Goal: Information Seeking & Learning: Learn about a topic

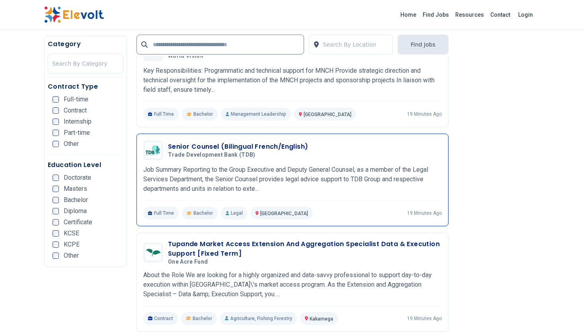
scroll to position [1311, 0]
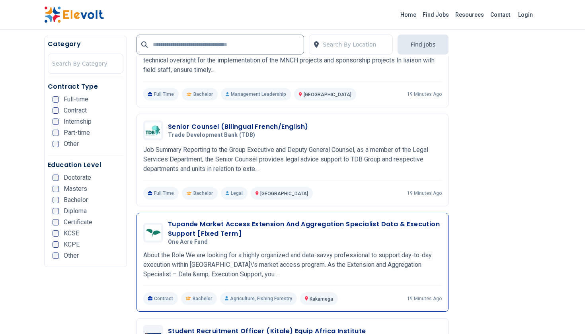
click at [358, 224] on h3 "Tupande Market Access Extension And Aggregation Specialist Data & Execution Sup…" at bounding box center [305, 229] width 274 height 19
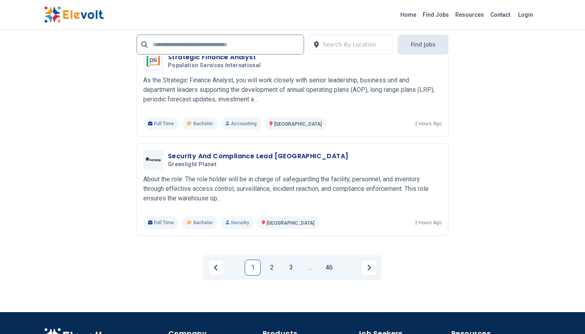
scroll to position [1758, 0]
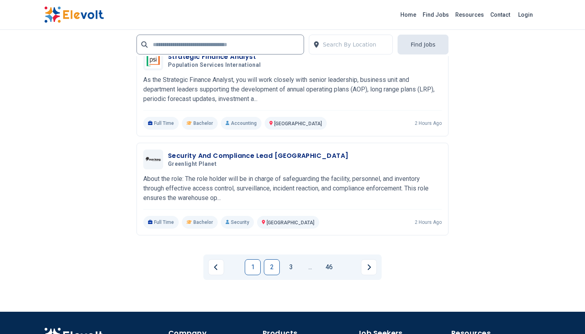
click at [270, 267] on link "2" at bounding box center [272, 267] width 16 height 16
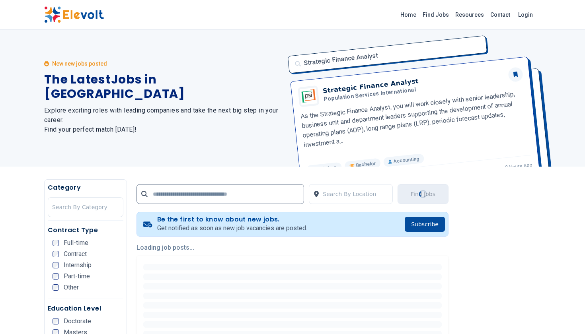
scroll to position [0, 0]
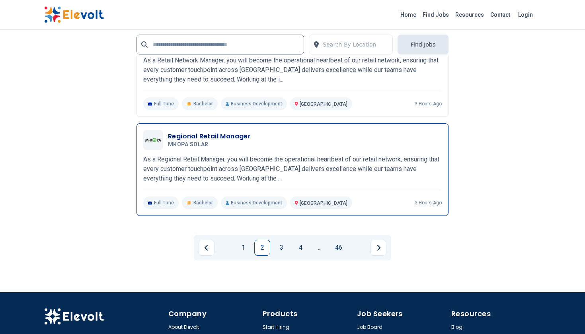
scroll to position [1780, 0]
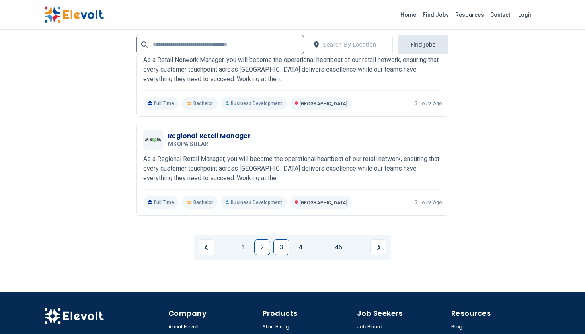
click at [280, 240] on link "3" at bounding box center [281, 248] width 16 height 16
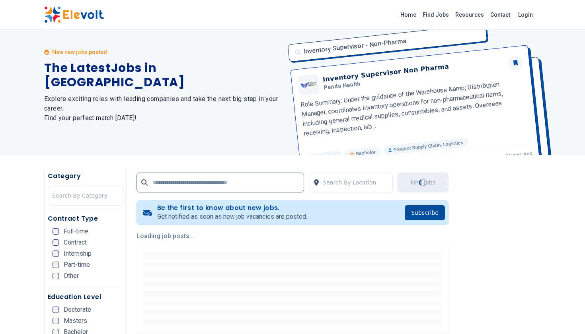
scroll to position [0, 0]
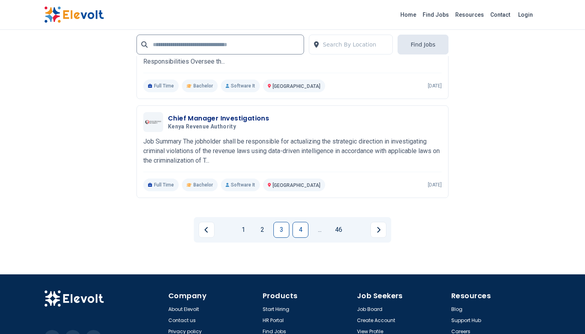
click at [302, 228] on link "4" at bounding box center [300, 230] width 16 height 16
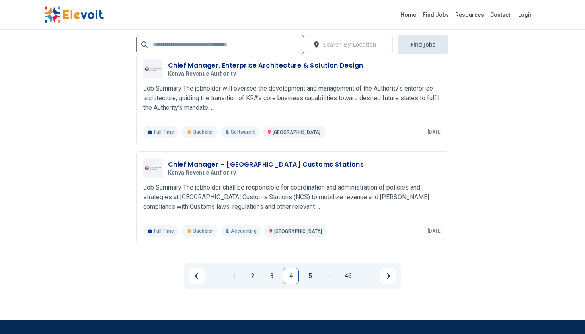
scroll to position [1597, 0]
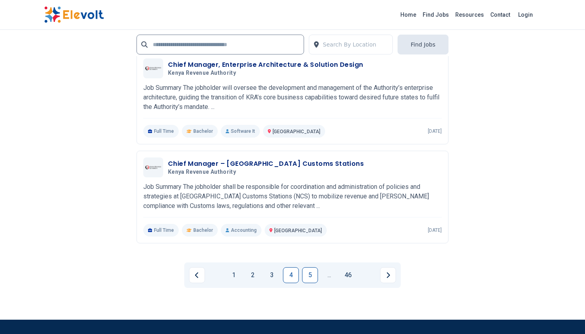
click at [308, 273] on link "5" at bounding box center [310, 275] width 16 height 16
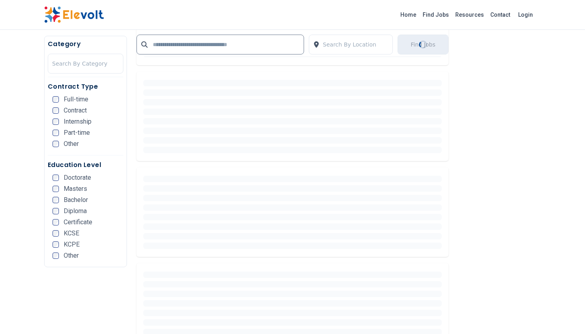
scroll to position [0, 0]
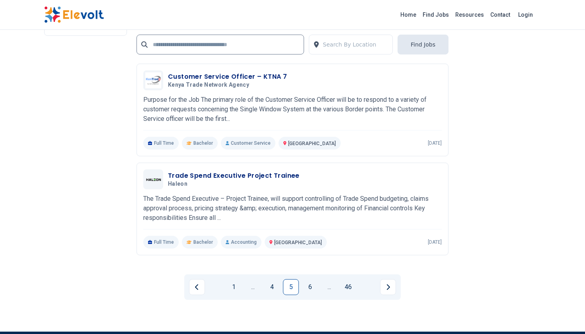
scroll to position [1529, 0]
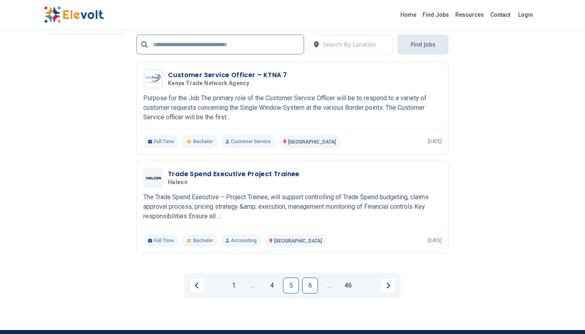
click at [309, 290] on link "6" at bounding box center [310, 286] width 16 height 16
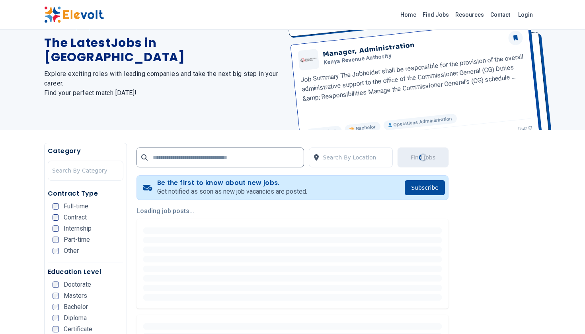
scroll to position [0, 0]
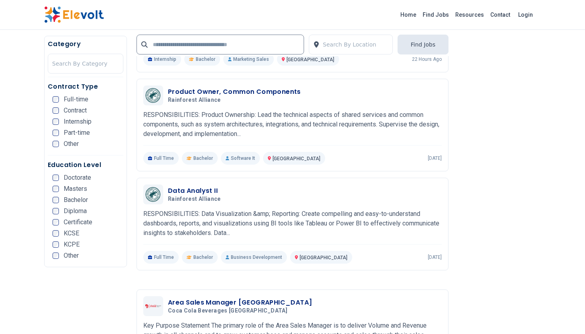
scroll to position [1446, 0]
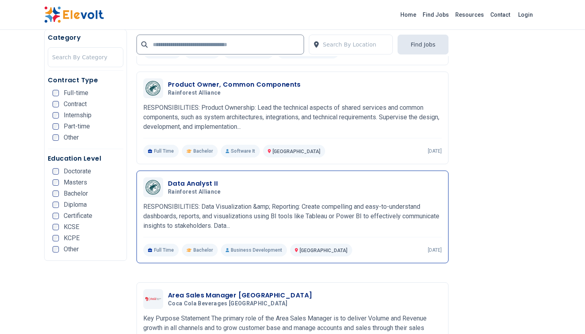
click at [223, 207] on div "Data Analyst II Rainforest Alliance [DATE] [DATE] [GEOGRAPHIC_DATA] KE RESPONSI…" at bounding box center [292, 216] width 298 height 79
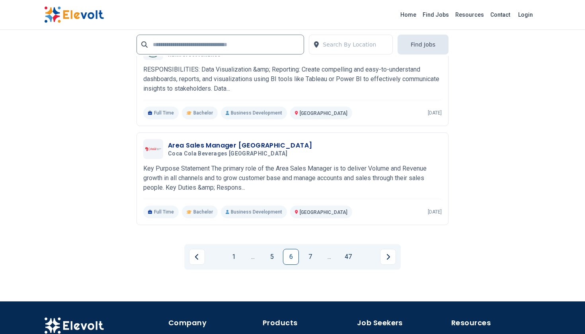
scroll to position [1696, 0]
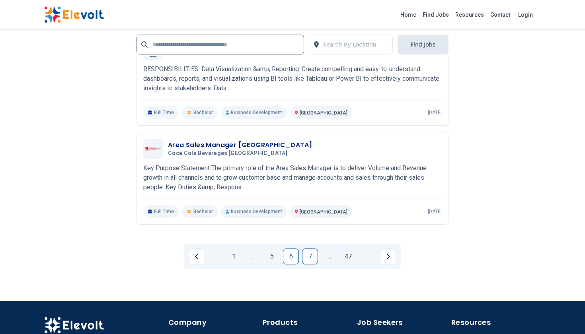
click at [308, 261] on link "7" at bounding box center [310, 257] width 16 height 16
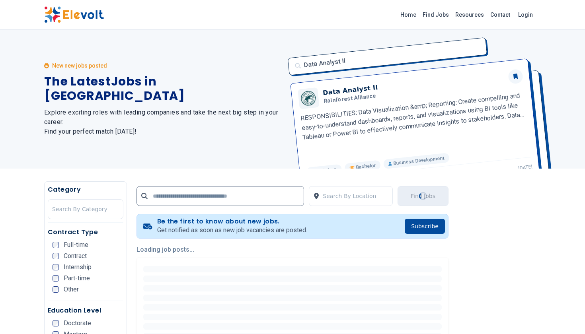
scroll to position [0, 0]
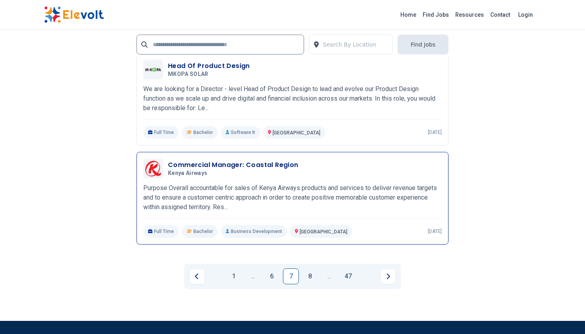
scroll to position [1690, 0]
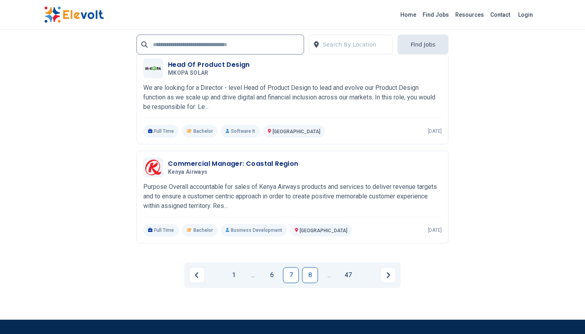
click at [310, 274] on link "8" at bounding box center [310, 275] width 16 height 16
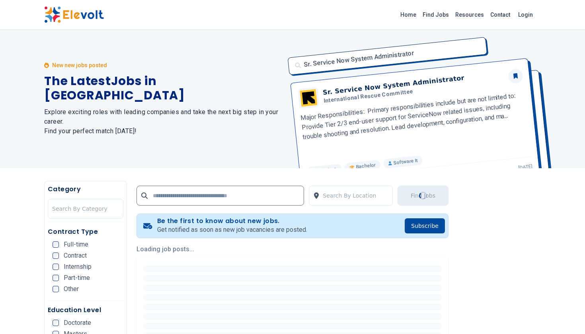
scroll to position [0, 0]
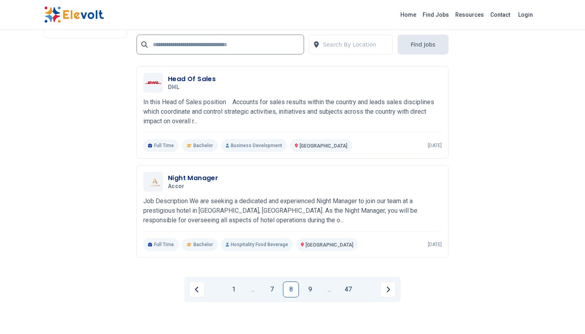
scroll to position [1678, 0]
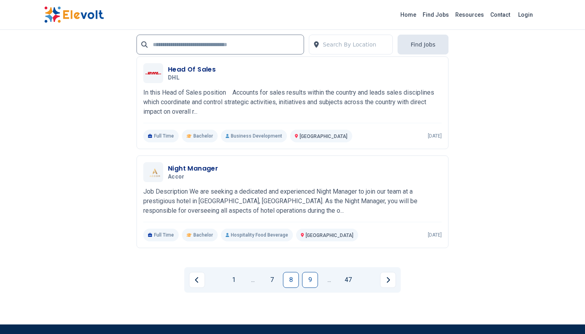
click at [310, 278] on link "9" at bounding box center [310, 280] width 16 height 16
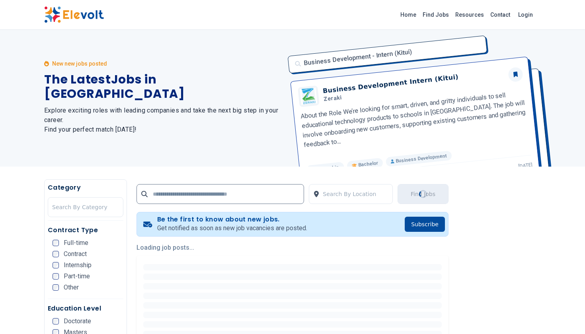
scroll to position [0, 0]
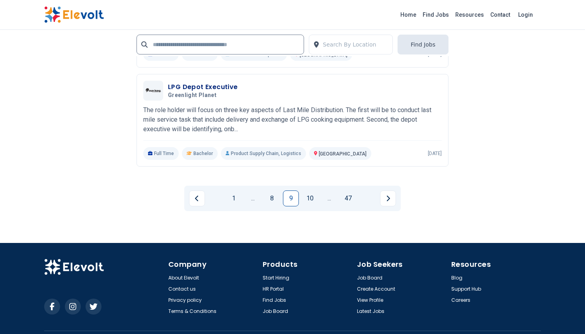
scroll to position [1625, 0]
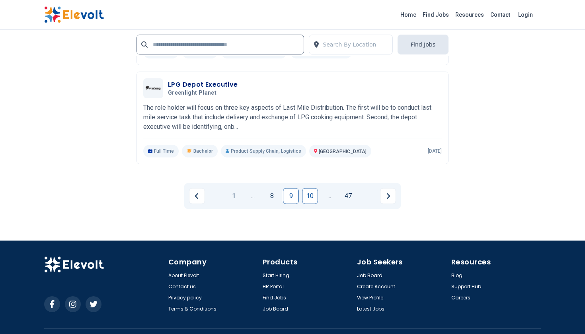
click at [309, 191] on link "10" at bounding box center [310, 196] width 16 height 16
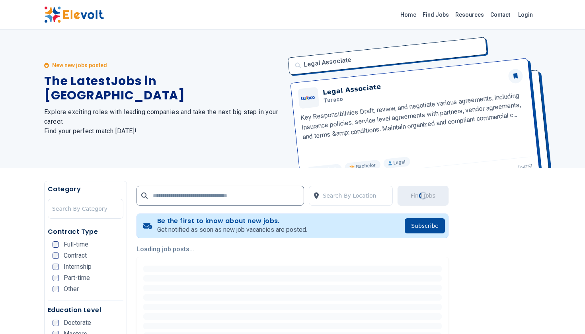
scroll to position [0, 0]
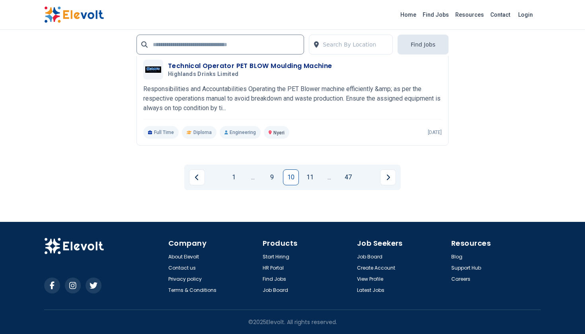
scroll to position [1698, 0]
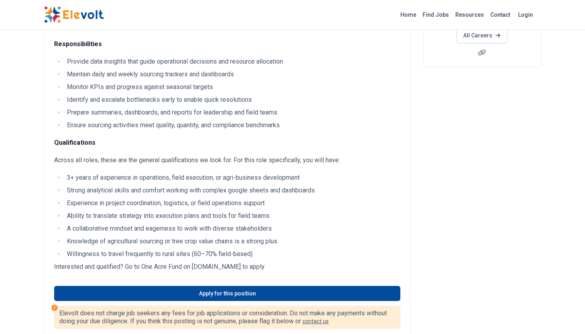
scroll to position [170, 0]
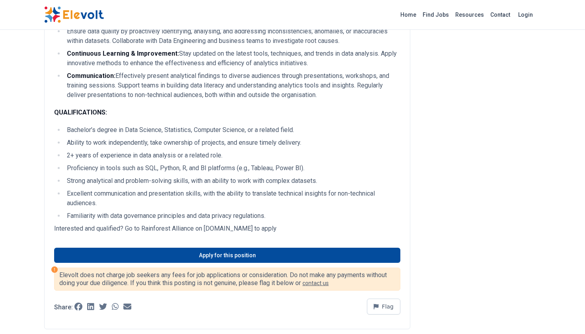
scroll to position [203, 0]
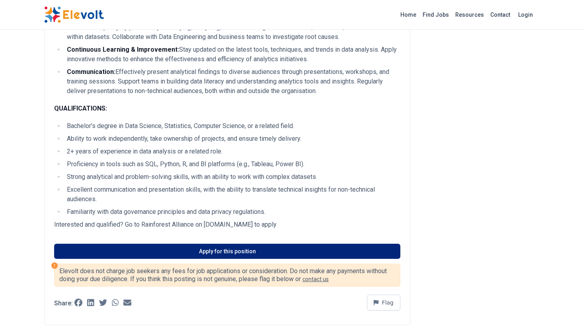
click at [258, 251] on link "Apply for this position" at bounding box center [227, 251] width 346 height 15
